Goal: Information Seeking & Learning: Learn about a topic

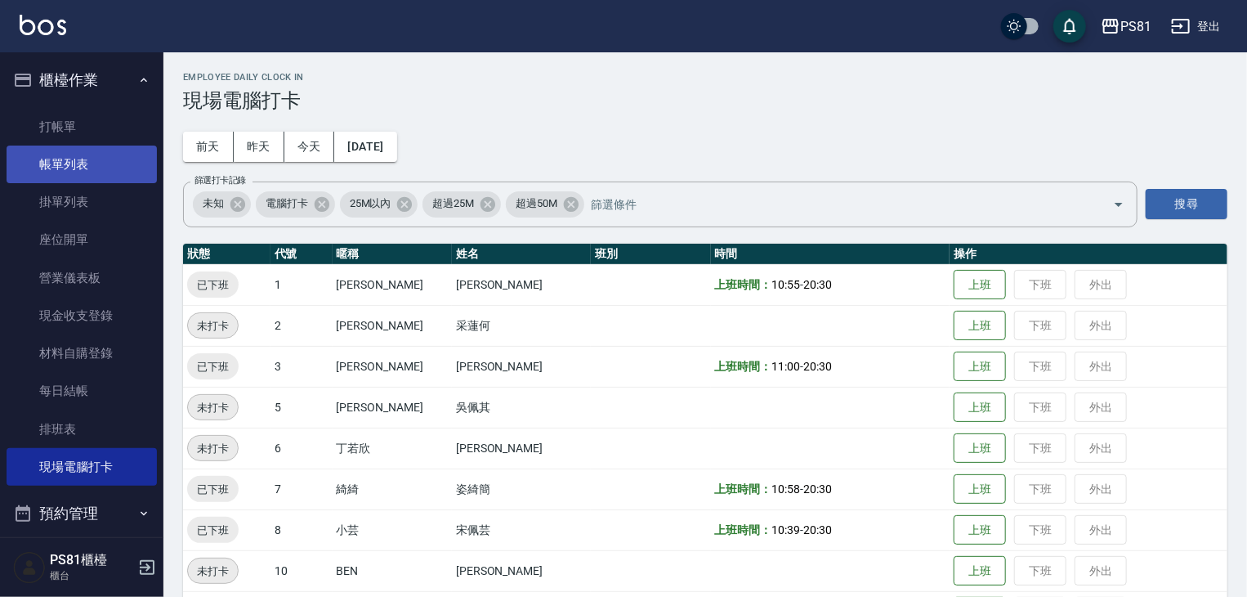
click at [81, 168] on link "帳單列表" at bounding box center [82, 164] width 150 height 38
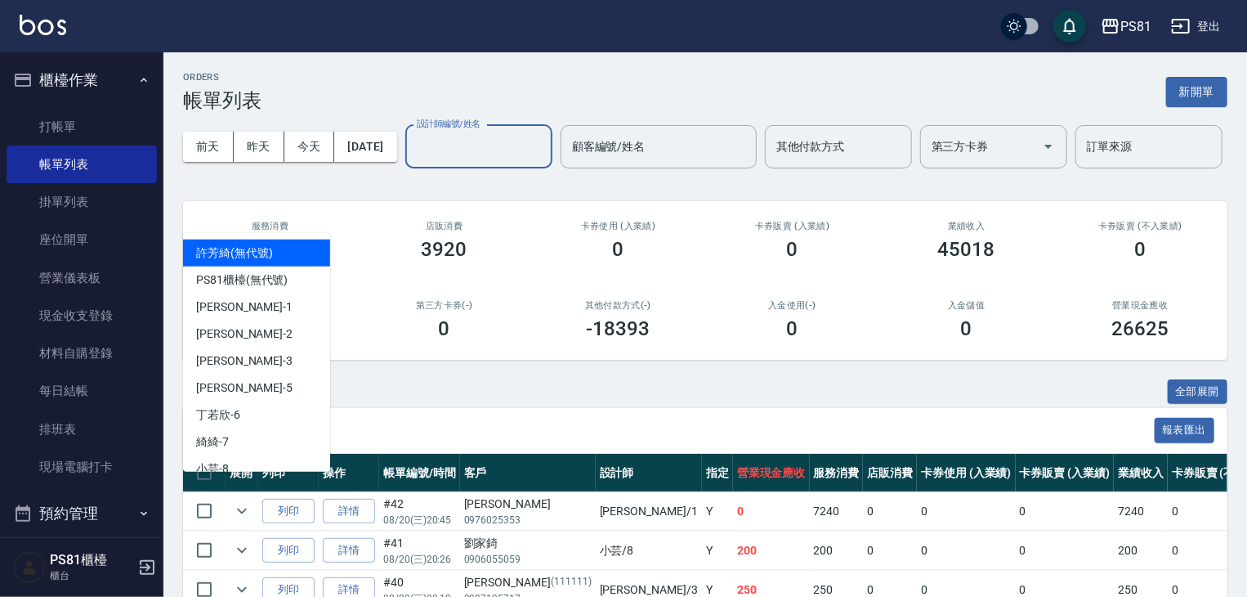
click at [413, 161] on input "設計師編號/姓名" at bounding box center [479, 146] width 132 height 29
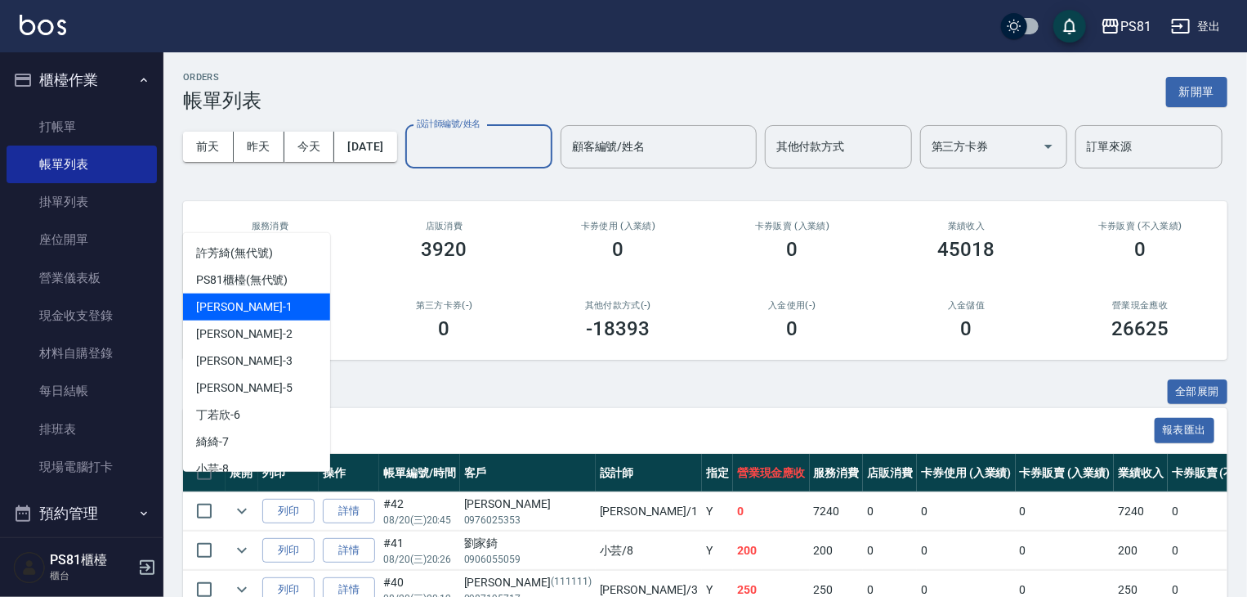
click at [253, 310] on div "[PERSON_NAME] -1" at bounding box center [256, 306] width 147 height 27
type input "[PERSON_NAME]-1"
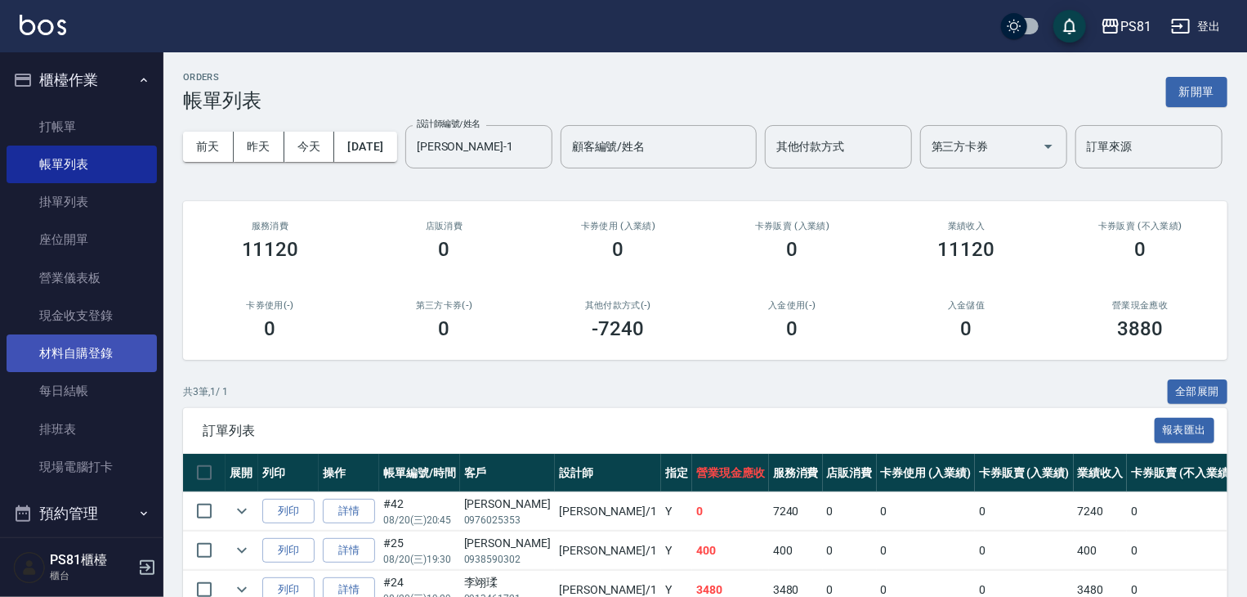
click at [64, 347] on link "材料自購登錄" at bounding box center [82, 353] width 150 height 38
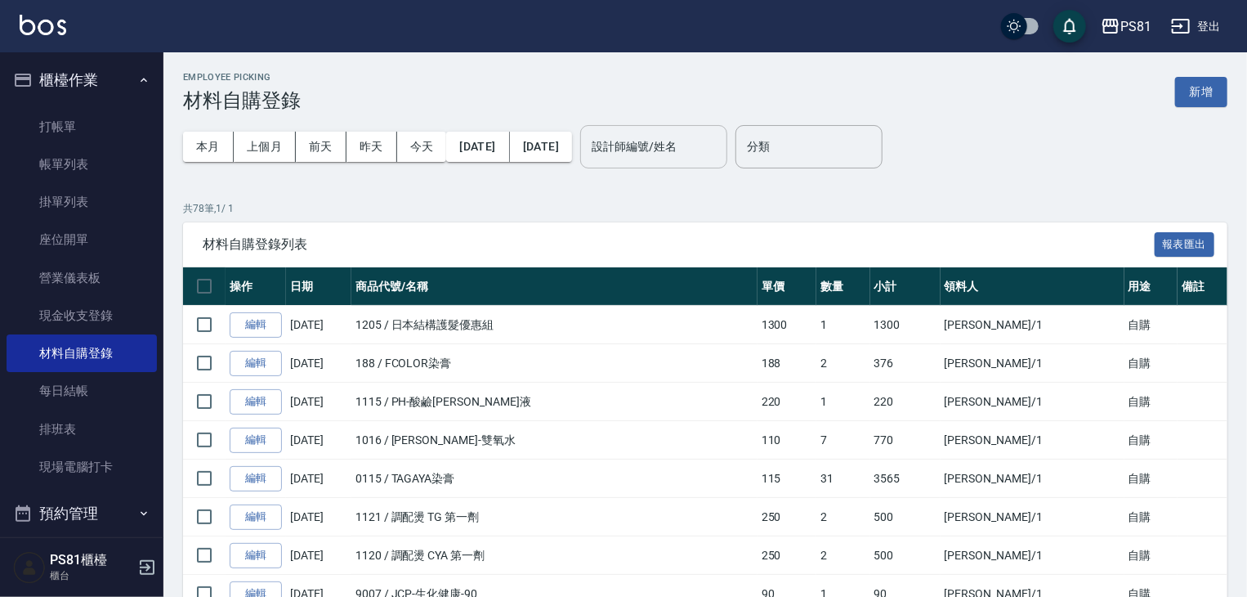
click at [720, 155] on input "設計師編號/姓名" at bounding box center [654, 146] width 132 height 29
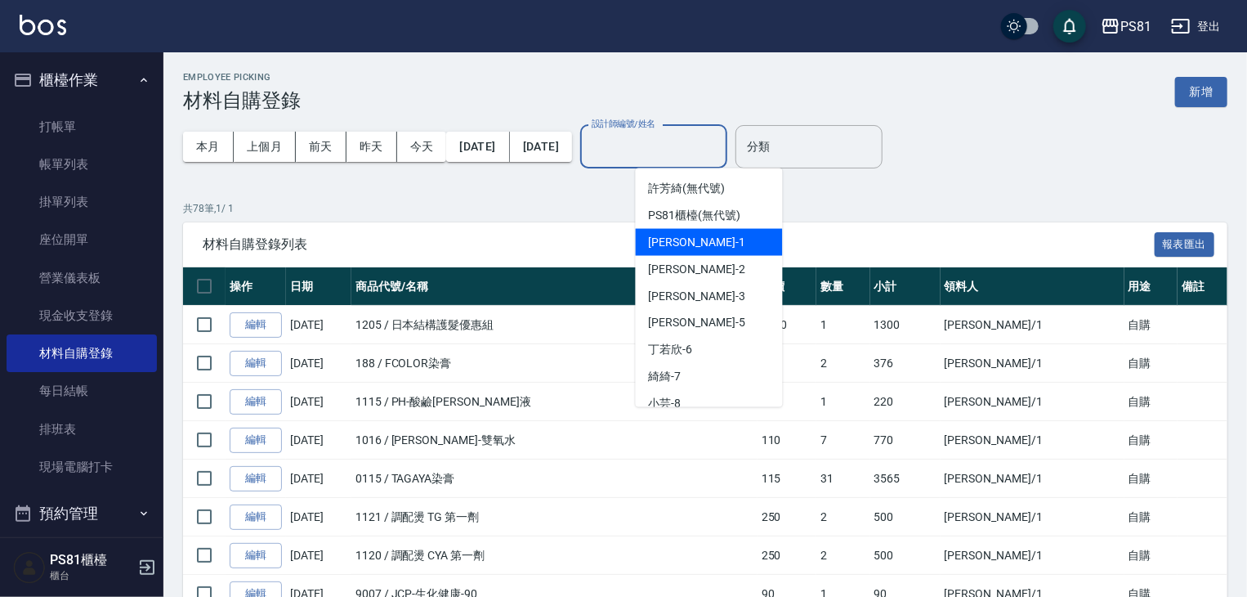
click at [731, 243] on div "[PERSON_NAME] -1" at bounding box center [709, 242] width 147 height 27
type input "[PERSON_NAME]-1"
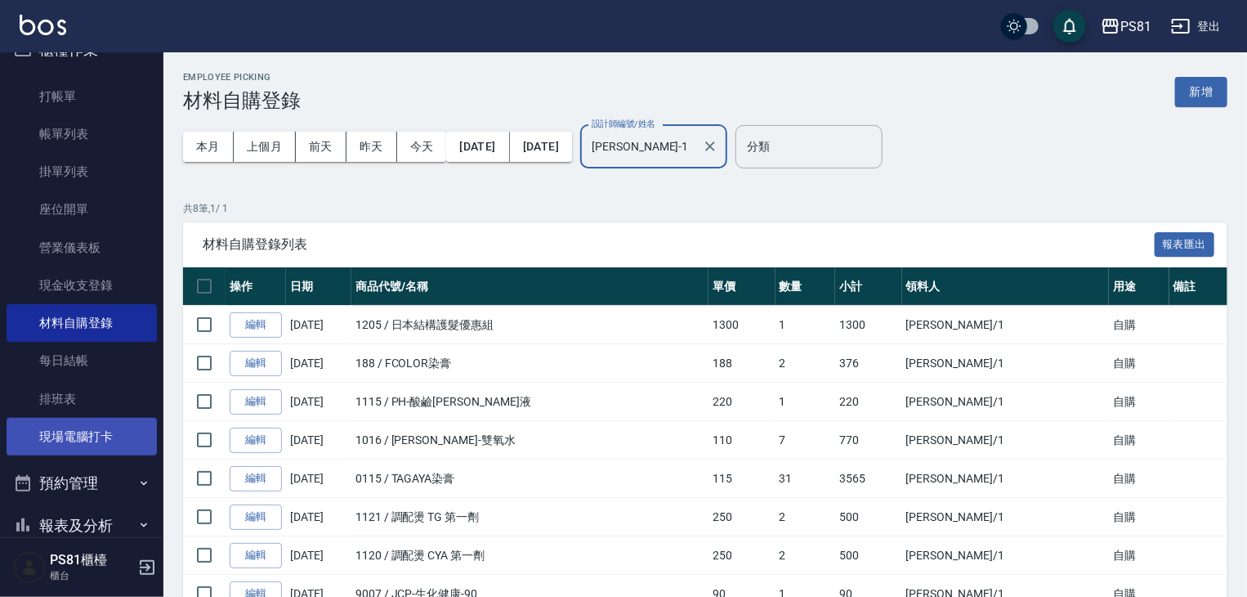
scroll to position [82, 0]
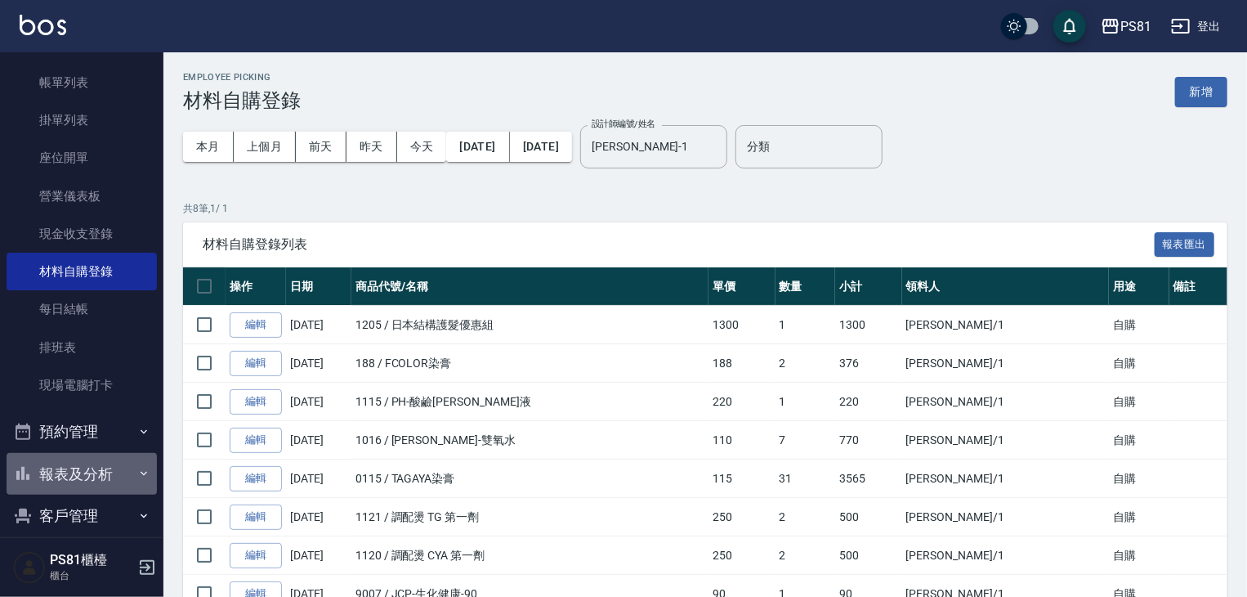
click at [114, 475] on button "報表及分析" at bounding box center [82, 474] width 150 height 43
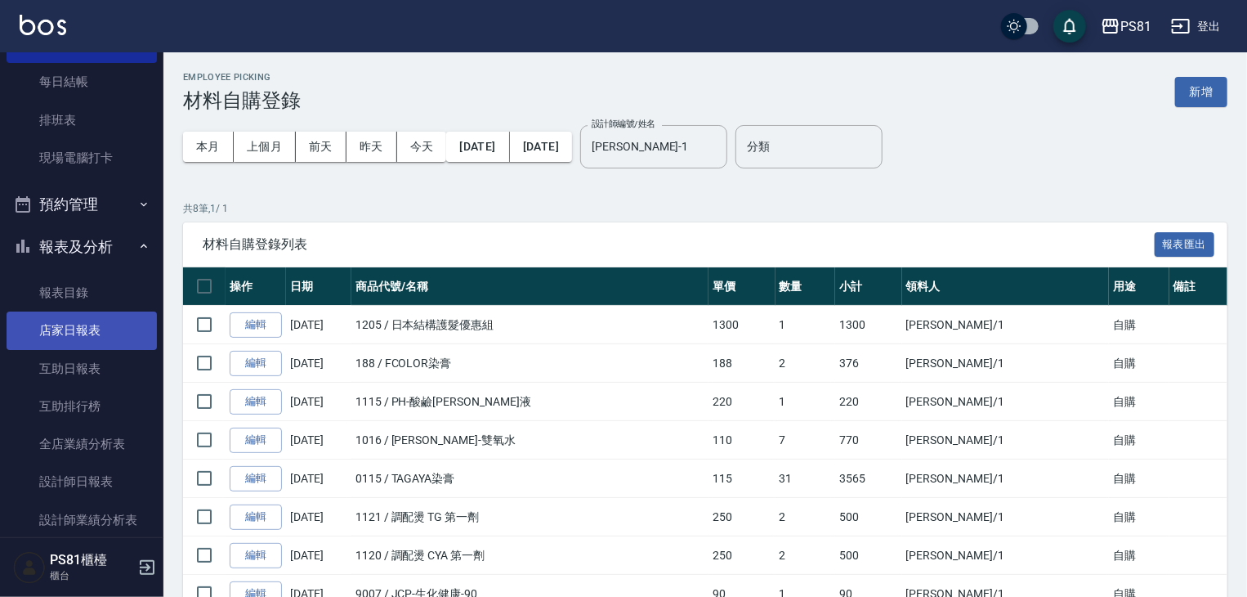
scroll to position [409, 0]
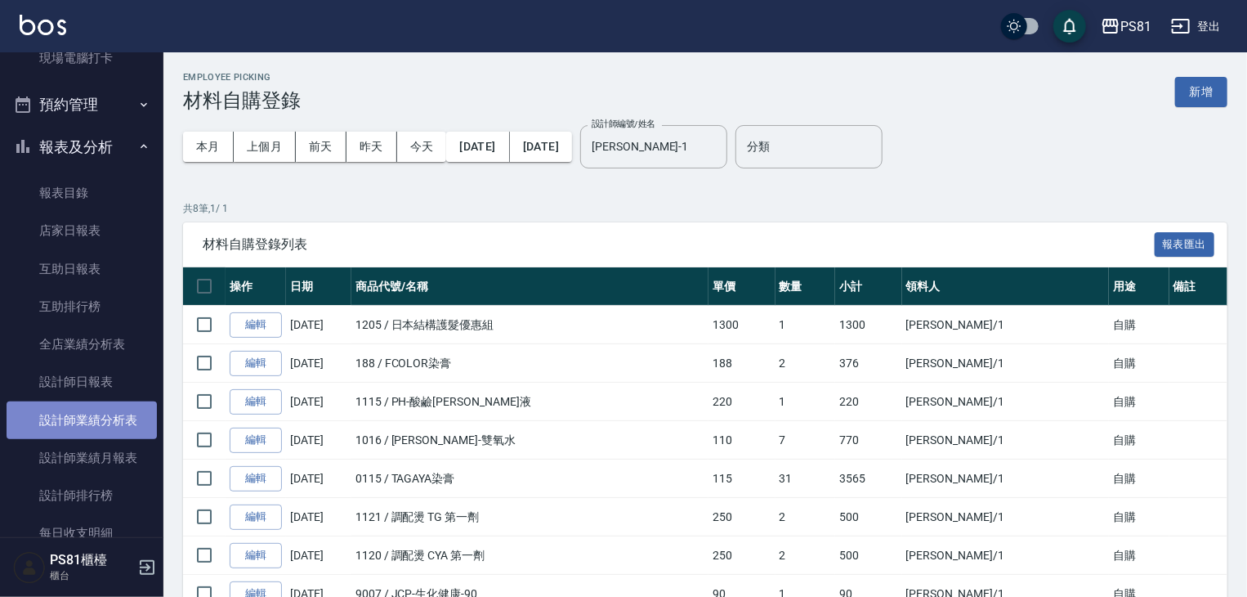
click at [119, 423] on link "設計師業績分析表" at bounding box center [82, 420] width 150 height 38
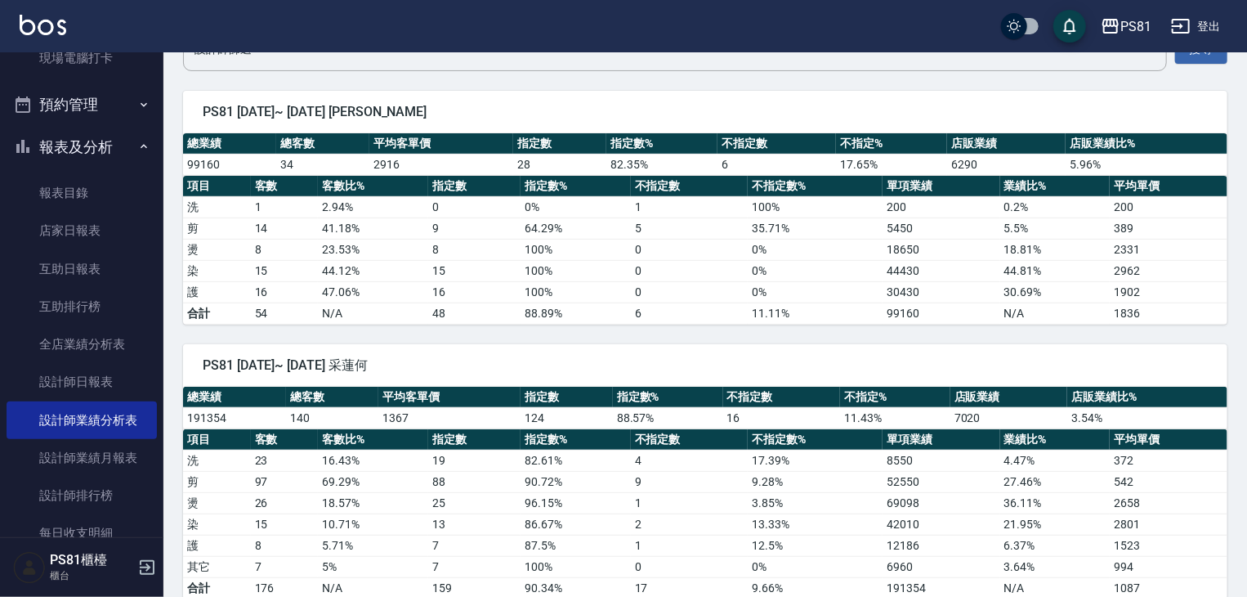
scroll to position [163, 0]
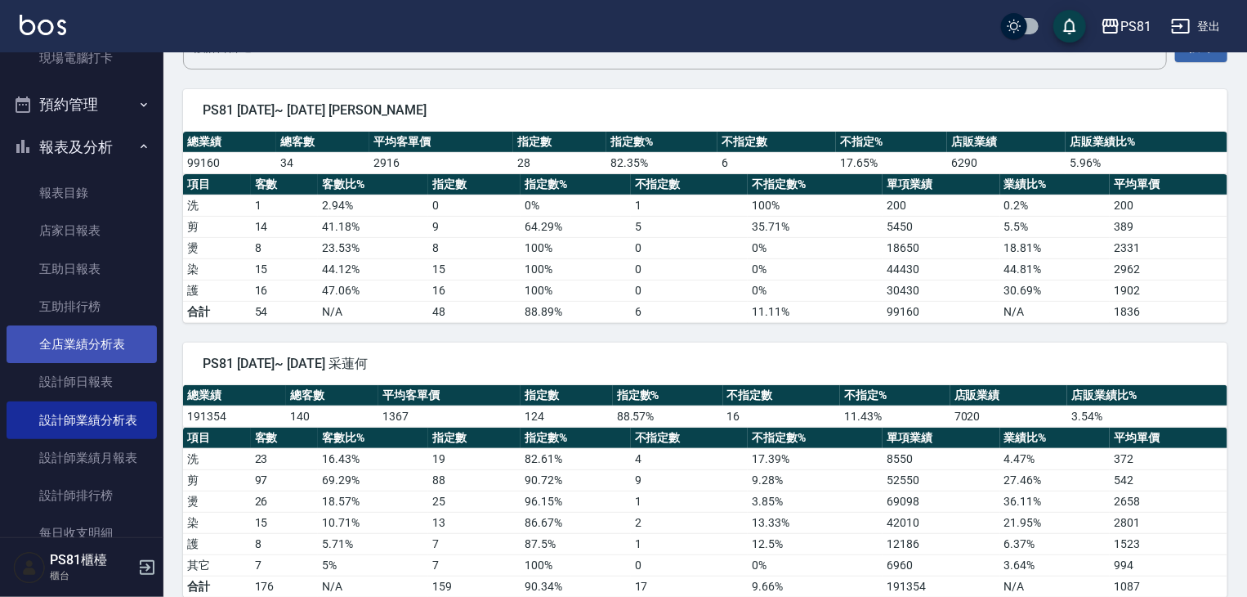
click at [117, 345] on link "全店業績分析表" at bounding box center [82, 344] width 150 height 38
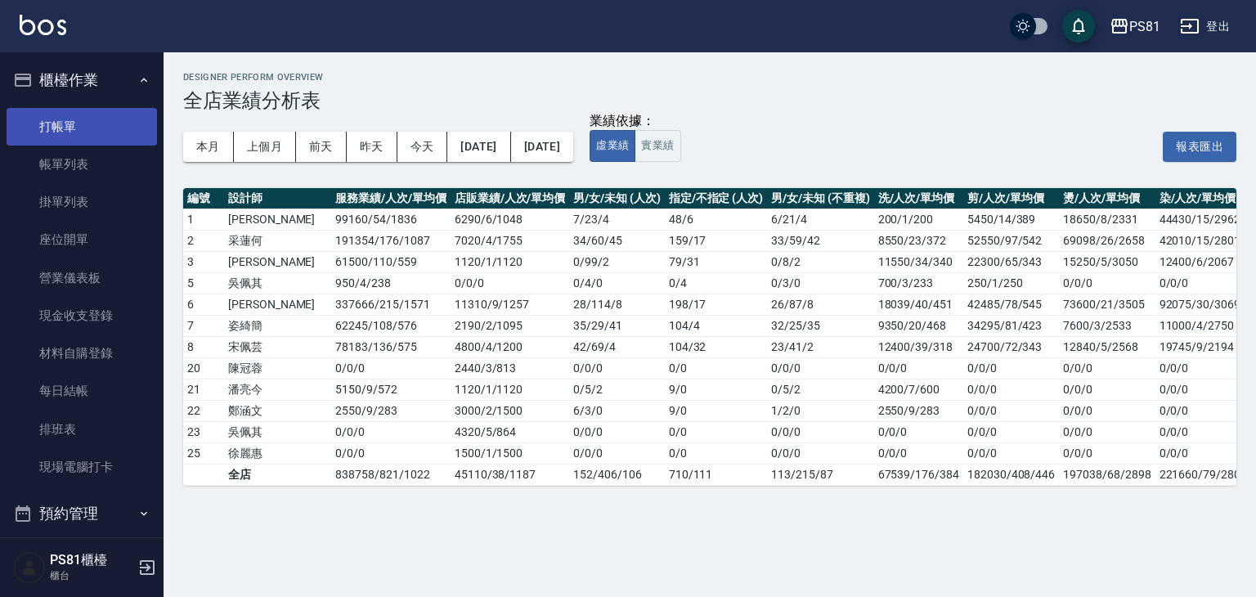
click at [56, 115] on link "打帳單" at bounding box center [82, 127] width 150 height 38
